Goal: Manage account settings

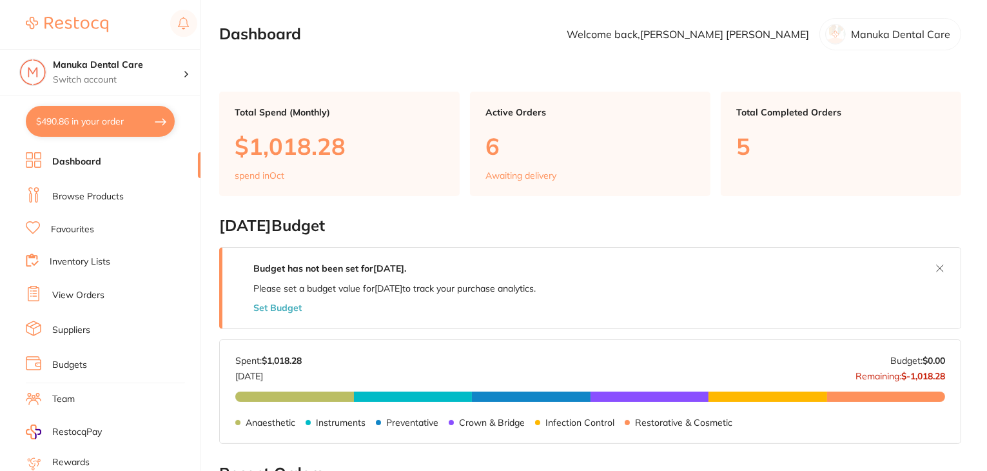
scroll to position [130, 0]
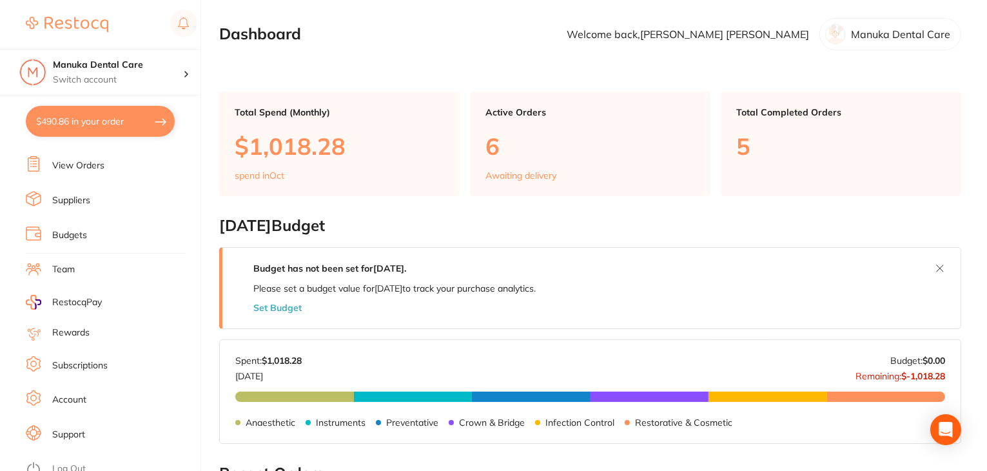
click at [85, 364] on link "Subscriptions" at bounding box center [79, 365] width 55 height 13
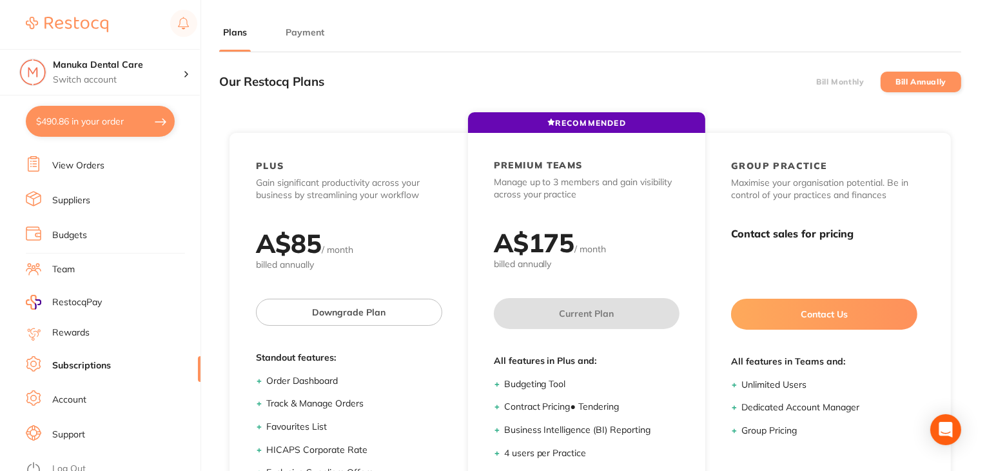
click at [313, 30] on button "Payment" at bounding box center [305, 32] width 46 height 12
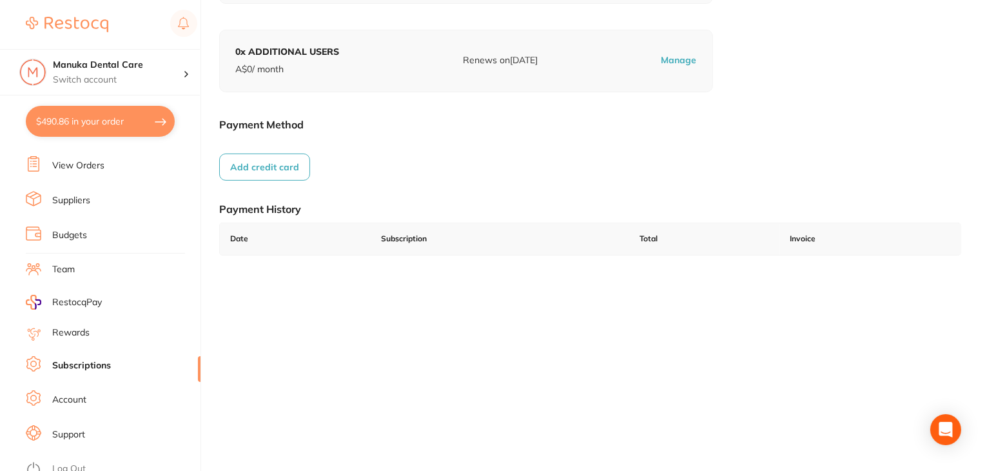
scroll to position [178, 0]
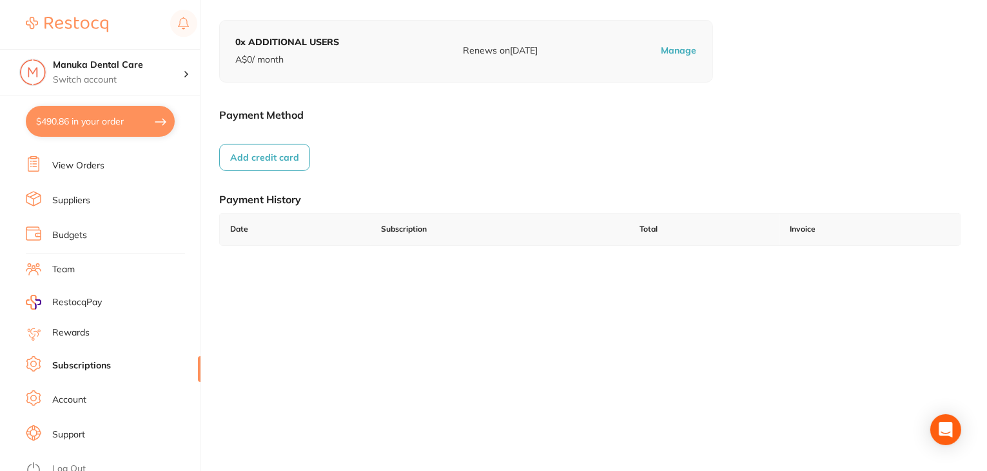
click at [80, 462] on link "Log Out" at bounding box center [69, 468] width 34 height 13
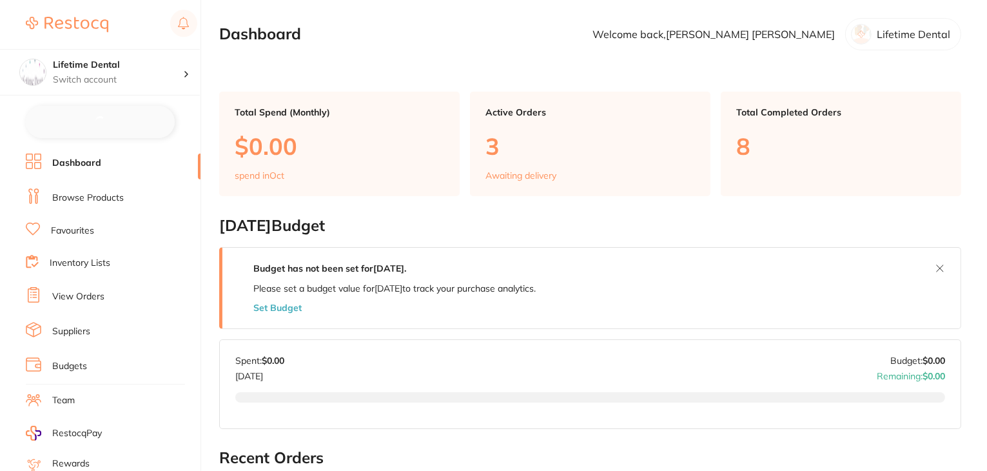
checkbox input "false"
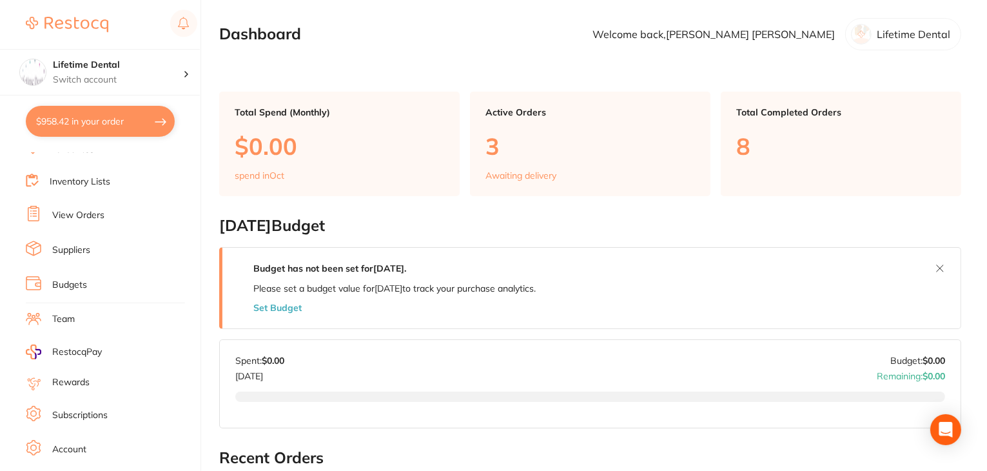
scroll to position [130, 0]
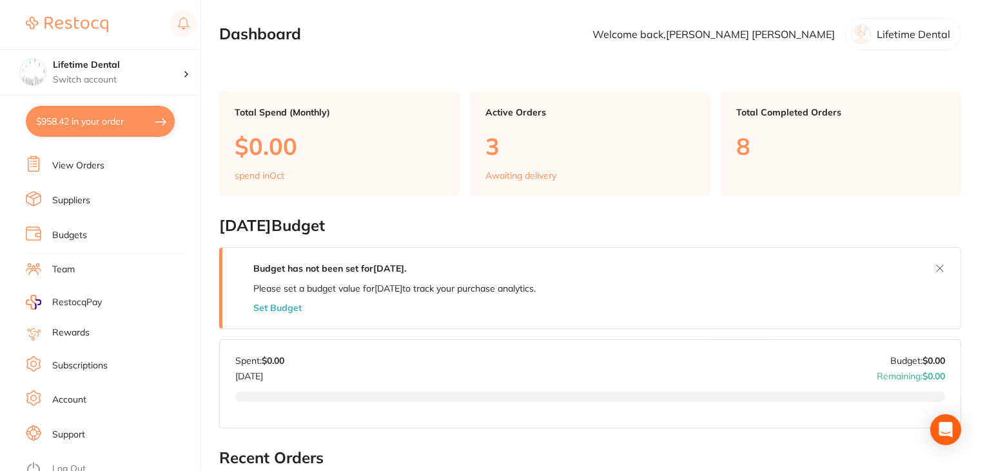
drag, startPoint x: 83, startPoint y: 360, endPoint x: 217, endPoint y: 280, distance: 157.0
click at [83, 360] on link "Subscriptions" at bounding box center [79, 365] width 55 height 13
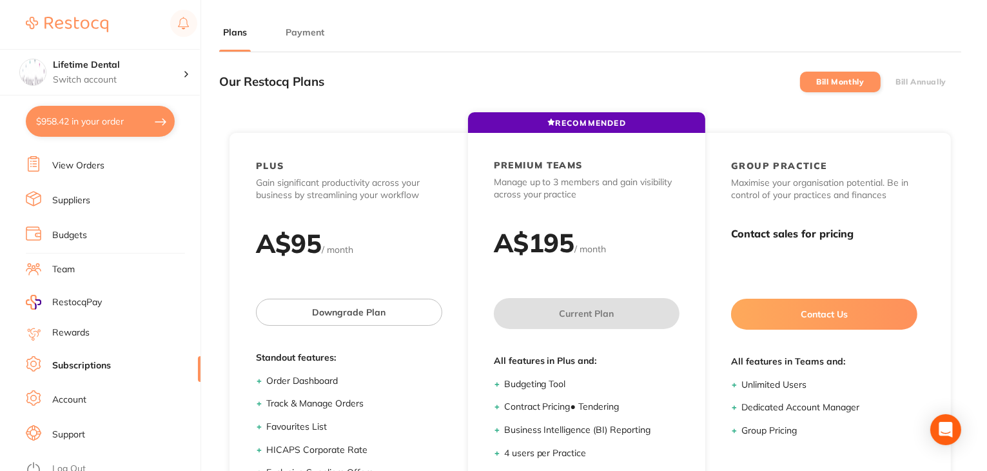
click at [303, 24] on main "Plans Payment Our Restocq Plans Bill Monthly Bill Annually RECOMMENDED PLUS Gai…" at bounding box center [603, 322] width 768 height 644
click at [301, 34] on button "Payment" at bounding box center [305, 32] width 46 height 12
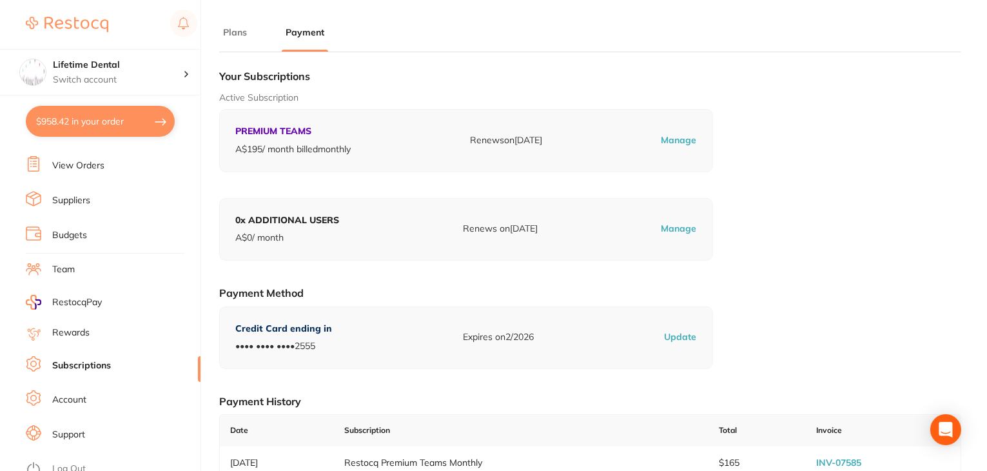
scroll to position [178, 0]
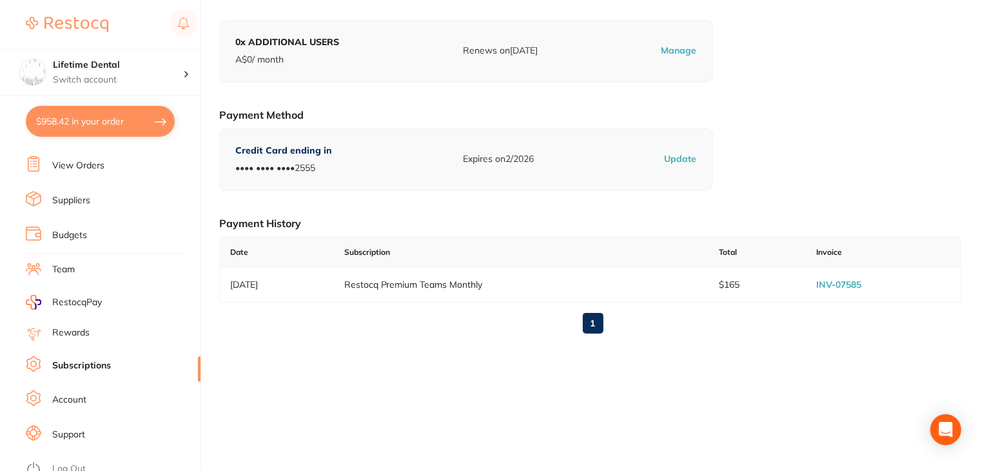
click at [57, 462] on link "Log Out" at bounding box center [69, 468] width 34 height 13
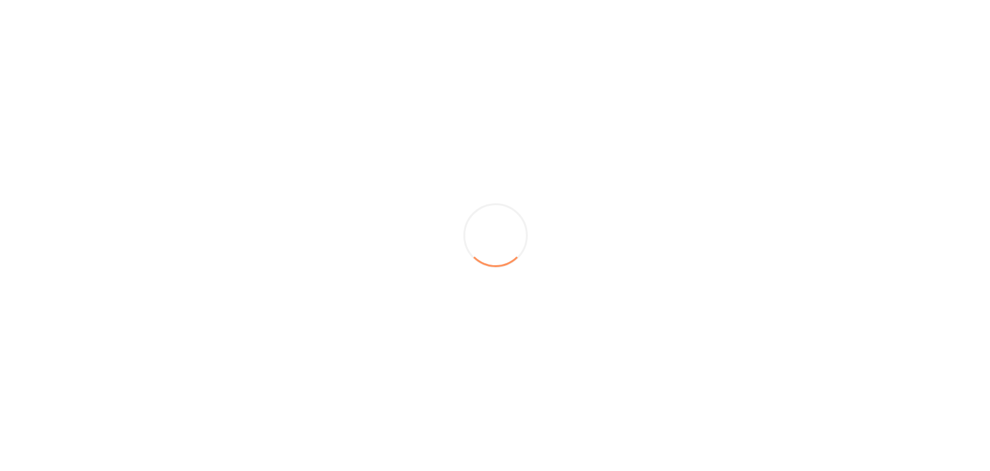
scroll to position [0, 0]
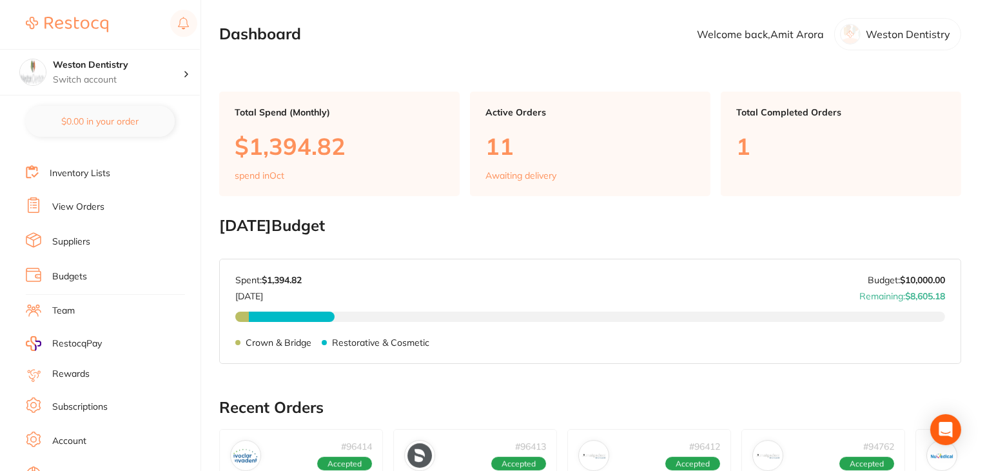
scroll to position [130, 0]
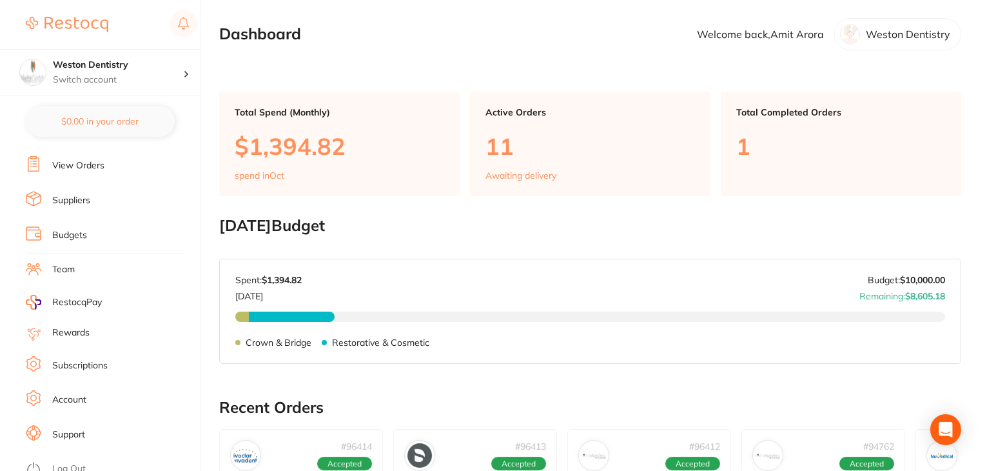
click at [75, 359] on link "Subscriptions" at bounding box center [79, 365] width 55 height 13
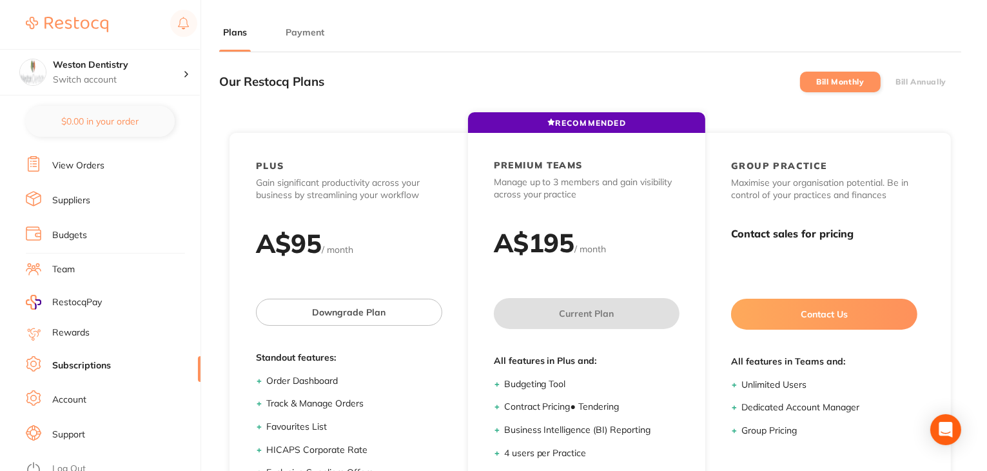
click at [315, 34] on button "Payment" at bounding box center [305, 32] width 46 height 12
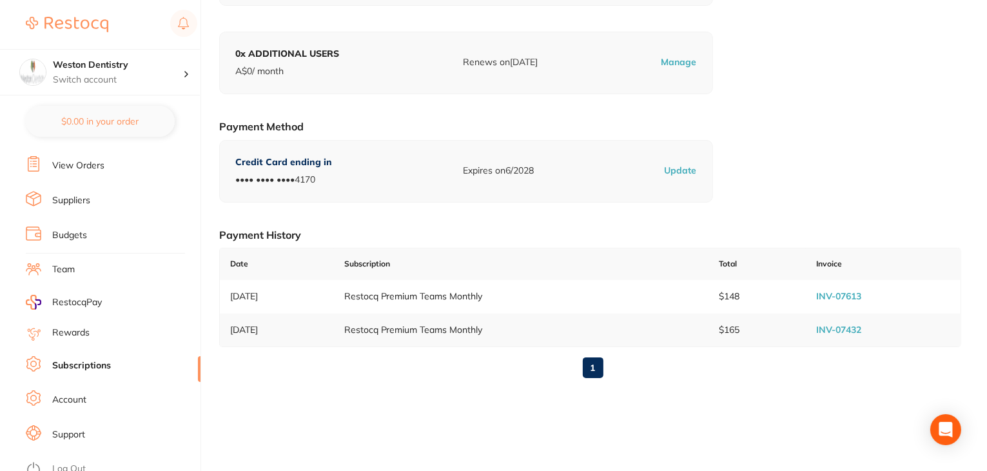
scroll to position [178, 0]
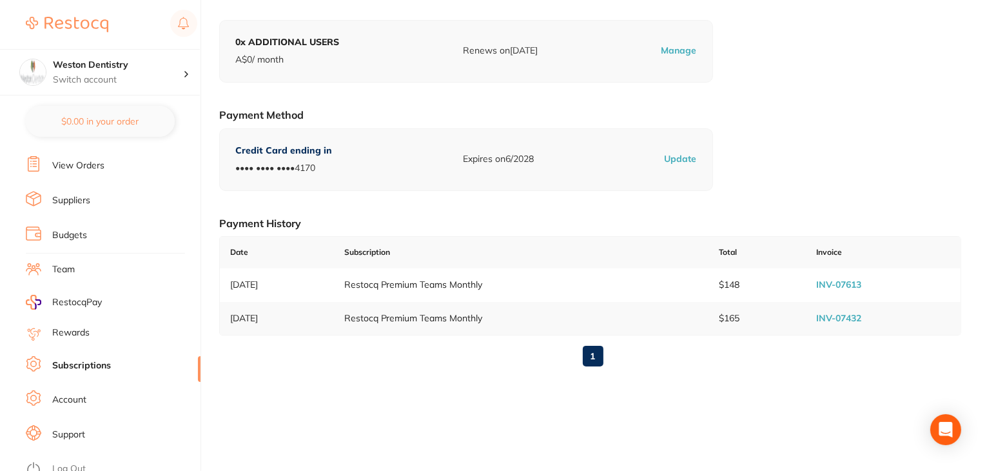
click at [62, 462] on link "Log Out" at bounding box center [69, 468] width 34 height 13
